Goal: Task Accomplishment & Management: Complete application form

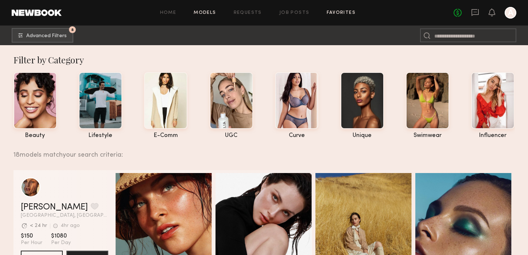
click at [344, 13] on link "Favorites" at bounding box center [341, 13] width 29 height 5
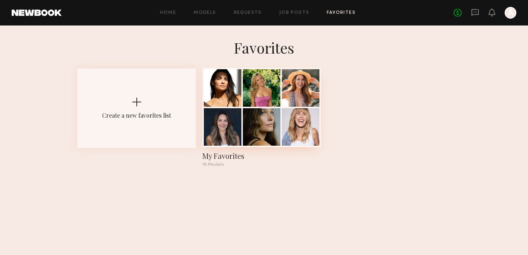
click at [229, 79] on div at bounding box center [223, 88] width 38 height 38
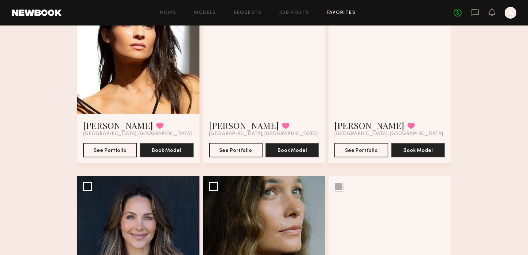
scroll to position [95, 0]
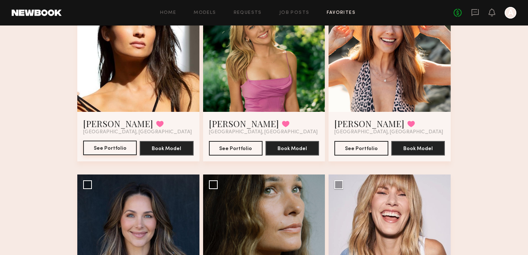
click at [124, 146] on button "See Portfolio" at bounding box center [110, 148] width 54 height 15
click at [299, 62] on div at bounding box center [264, 51] width 122 height 122
click at [245, 146] on button "See Portfolio" at bounding box center [236, 148] width 54 height 15
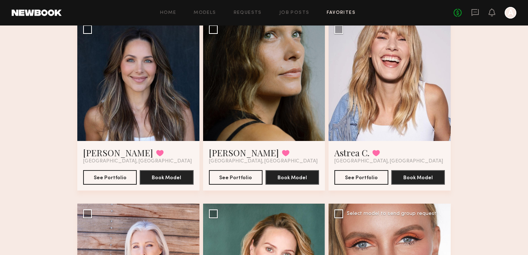
scroll to position [251, 0]
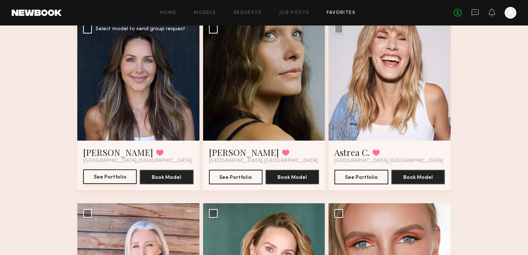
click at [122, 178] on button "See Portfolio" at bounding box center [110, 177] width 54 height 15
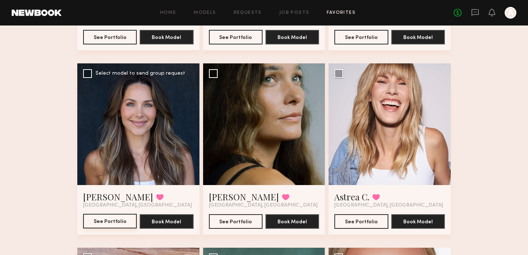
scroll to position [207, 0]
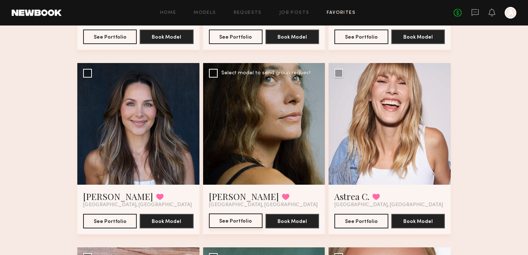
click at [234, 220] on button "See Portfolio" at bounding box center [236, 221] width 54 height 15
click at [373, 222] on button "See Portfolio" at bounding box center [362, 221] width 54 height 15
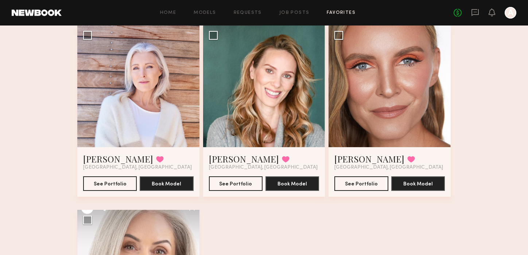
scroll to position [429, 0]
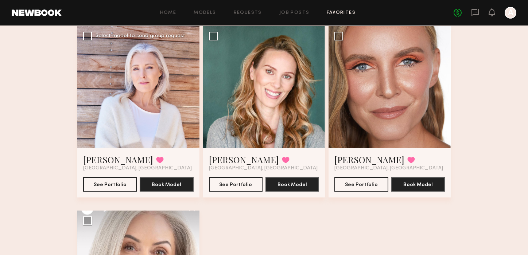
click at [182, 109] on div at bounding box center [138, 87] width 122 height 122
click at [131, 183] on button "See Portfolio" at bounding box center [110, 184] width 54 height 15
click at [297, 89] on div at bounding box center [264, 87] width 122 height 122
click at [260, 130] on div at bounding box center [264, 87] width 122 height 122
click at [244, 184] on button "See Portfolio" at bounding box center [236, 184] width 54 height 15
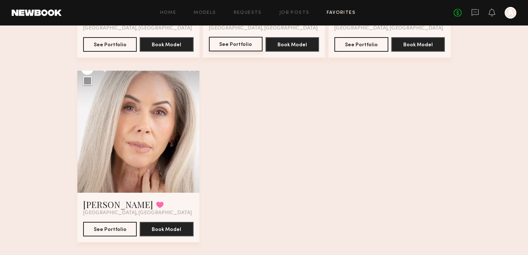
scroll to position [580, 0]
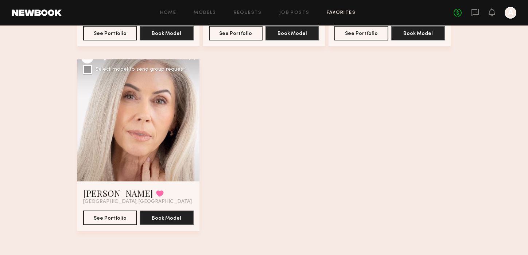
click at [172, 139] on div at bounding box center [138, 120] width 122 height 122
click at [155, 132] on div at bounding box center [138, 120] width 122 height 122
click at [117, 222] on button "See Portfolio" at bounding box center [110, 218] width 54 height 15
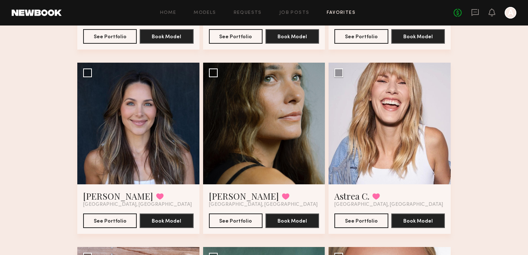
scroll to position [206, 0]
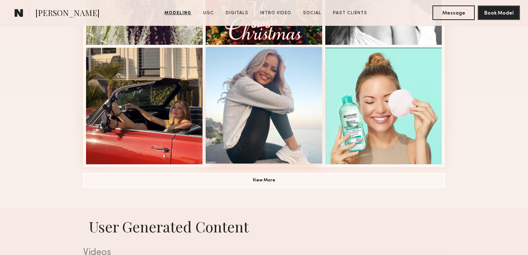
scroll to position [532, 0]
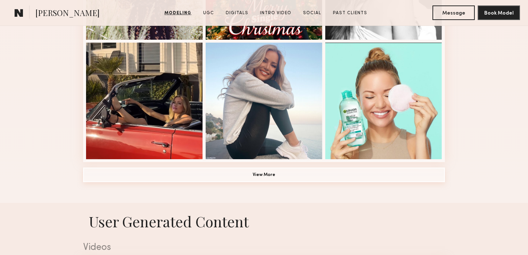
click at [268, 174] on button "View More" at bounding box center [264, 175] width 362 height 15
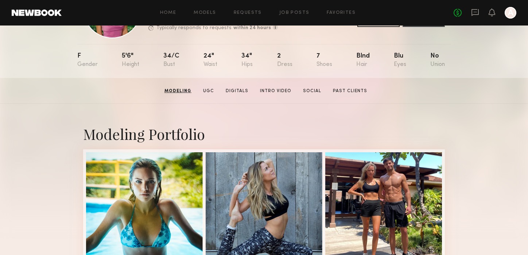
scroll to position [0, 0]
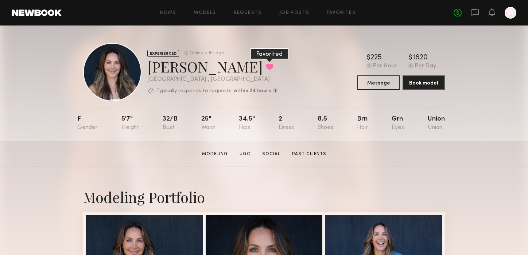
click at [266, 68] on button at bounding box center [270, 66] width 8 height 7
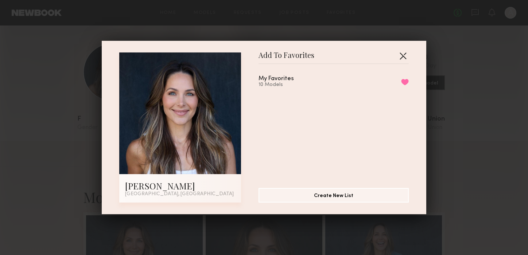
click at [403, 58] on button "button" at bounding box center [403, 56] width 12 height 12
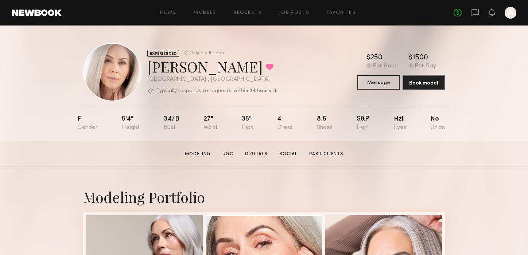
click at [369, 81] on button "Message" at bounding box center [379, 82] width 42 height 15
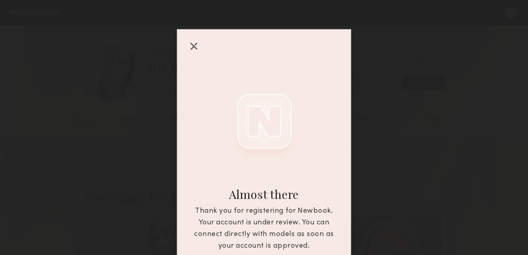
click at [193, 46] on div at bounding box center [194, 46] width 12 height 12
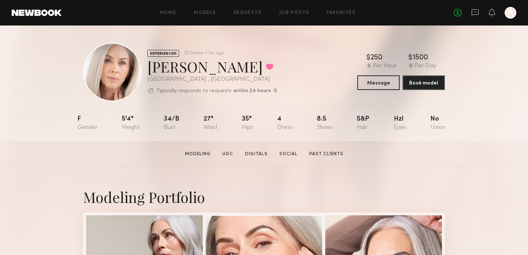
click at [217, 62] on div "[PERSON_NAME] Favorited" at bounding box center [212, 66] width 131 height 19
click at [168, 13] on link "Home" at bounding box center [168, 13] width 16 height 5
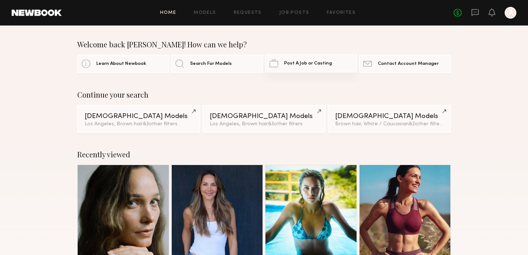
click at [317, 61] on span "Post A Job or Casting" at bounding box center [308, 63] width 48 height 5
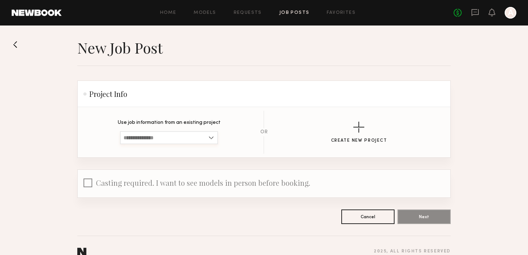
click at [211, 139] on input at bounding box center [169, 137] width 98 height 13
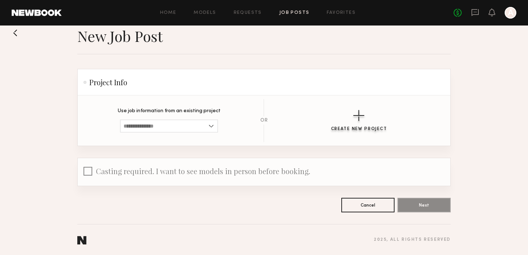
click at [362, 117] on div "button" at bounding box center [359, 115] width 11 height 11
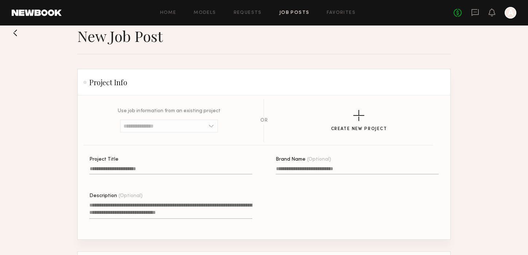
click at [193, 169] on input "Project Title" at bounding box center [170, 170] width 163 height 8
type input "**********"
click at [325, 169] on input "Brand Name (Optional)" at bounding box center [357, 170] width 163 height 8
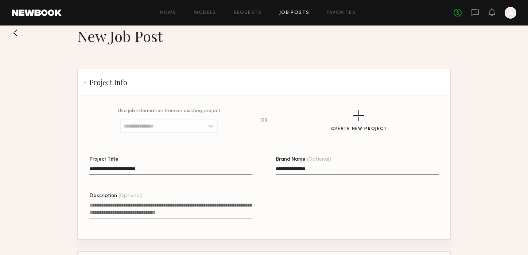
type input "**********"
click at [110, 204] on textarea "Description (Optional)" at bounding box center [170, 211] width 163 height 18
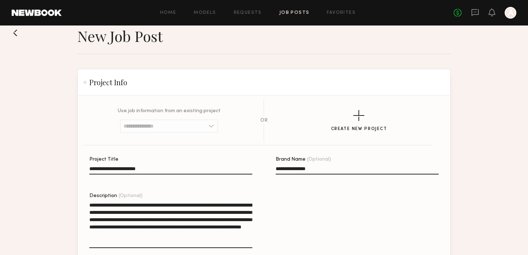
drag, startPoint x: 237, startPoint y: 213, endPoint x: 220, endPoint y: 213, distance: 17.5
click at [220, 213] on textarea "**********" at bounding box center [170, 225] width 163 height 47
click at [156, 228] on textarea "**********" at bounding box center [170, 225] width 163 height 47
click at [171, 229] on textarea "**********" at bounding box center [170, 225] width 163 height 47
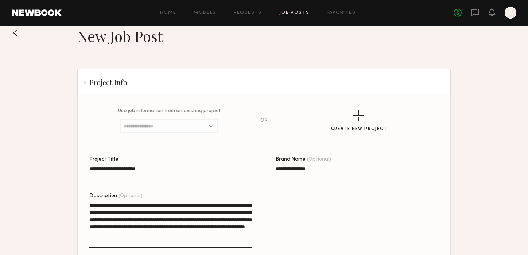
drag, startPoint x: 171, startPoint y: 228, endPoint x: 142, endPoint y: 227, distance: 28.5
click at [142, 227] on textarea "**********" at bounding box center [170, 225] width 163 height 47
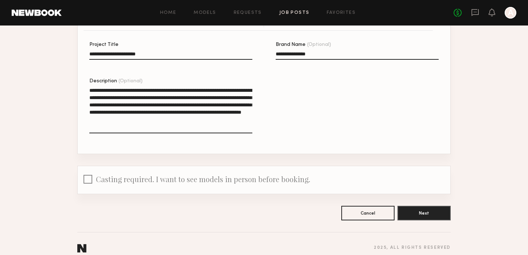
scroll to position [135, 0]
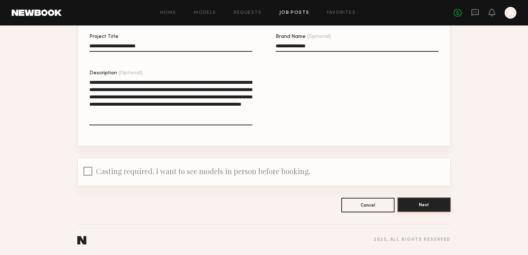
type textarea "**********"
click at [430, 206] on button "Next" at bounding box center [424, 205] width 53 height 15
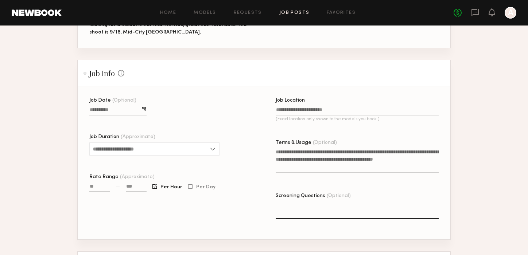
scroll to position [164, 0]
